Goal: Register for event/course

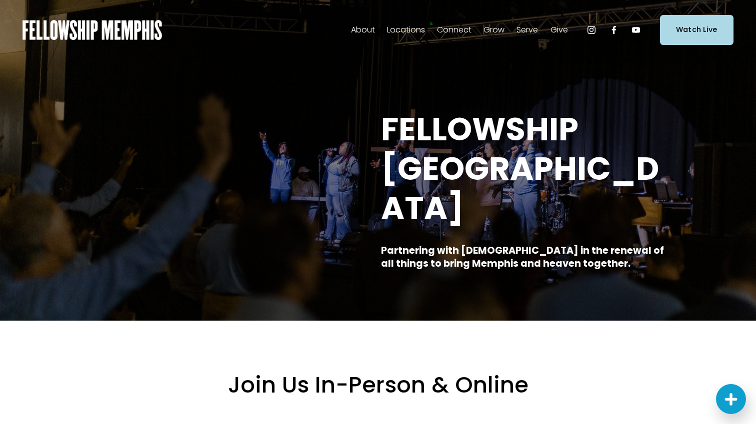
click at [0, 0] on span "Events" at bounding box center [0, 0] width 0 height 0
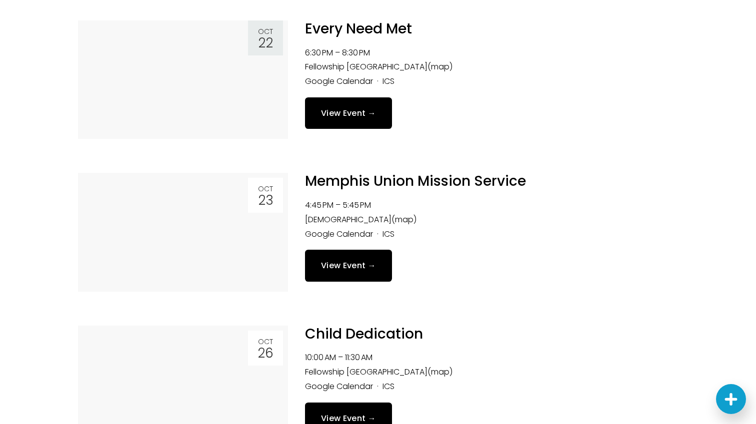
scroll to position [474, 0]
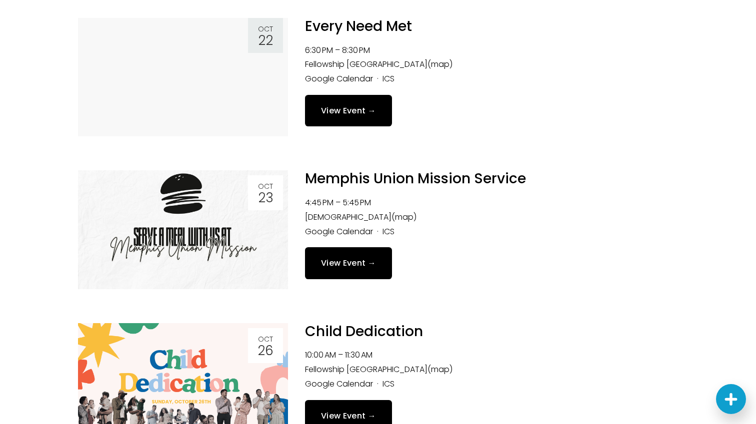
click at [219, 88] on link at bounding box center [183, 77] width 210 height 118
